Goal: Task Accomplishment & Management: Use online tool/utility

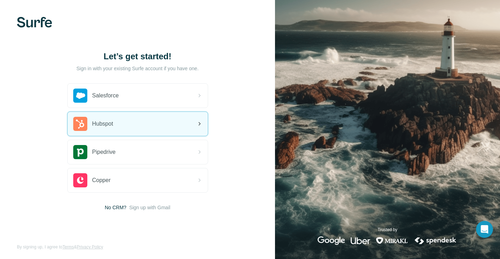
click at [102, 123] on span "Hubspot" at bounding box center [102, 123] width 21 height 8
